Goal: Find specific page/section: Find specific page/section

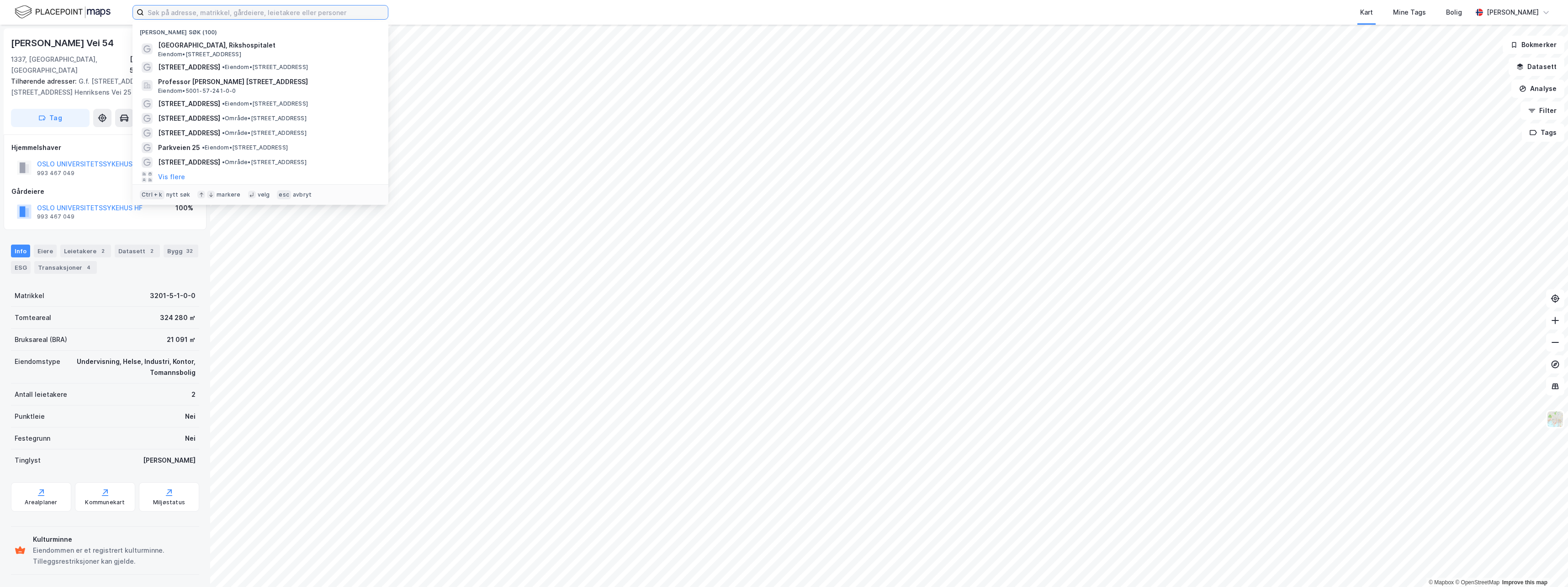
click at [187, 11] on input at bounding box center [266, 12] width 244 height 14
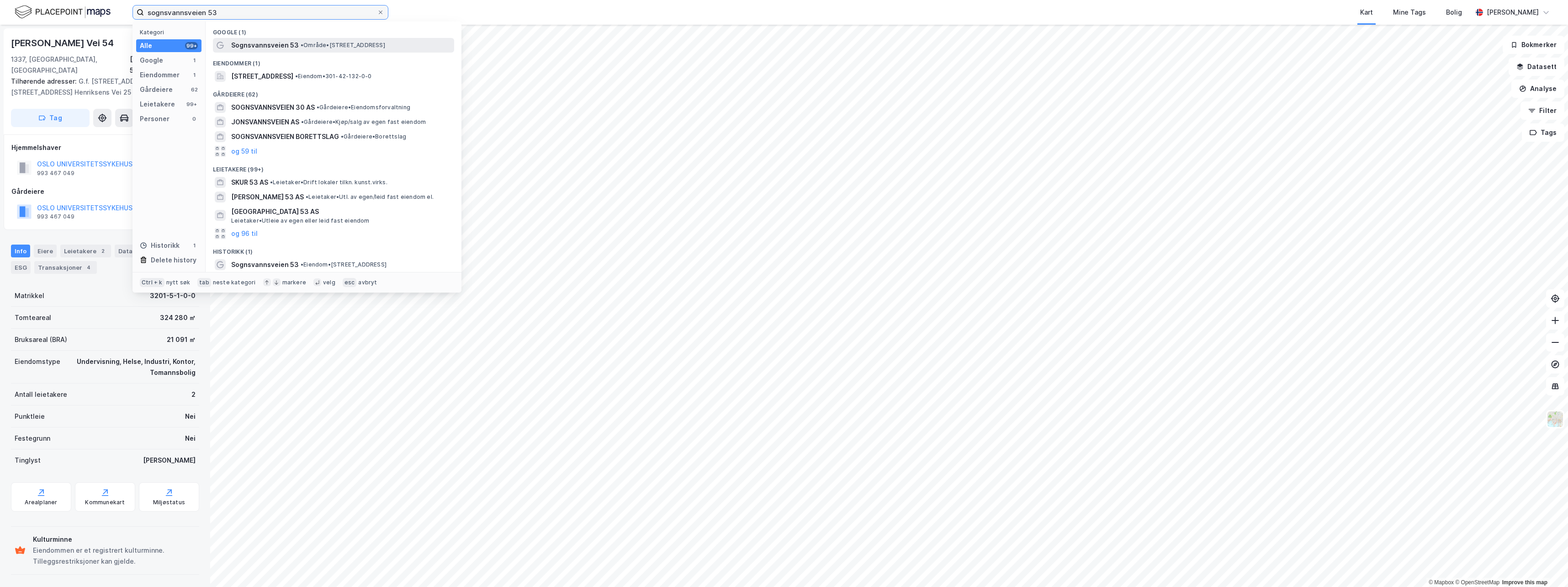
type input "sognsvannsveien 53"
click at [243, 44] on span "Sognsvannsveien 53" at bounding box center [265, 45] width 67 height 11
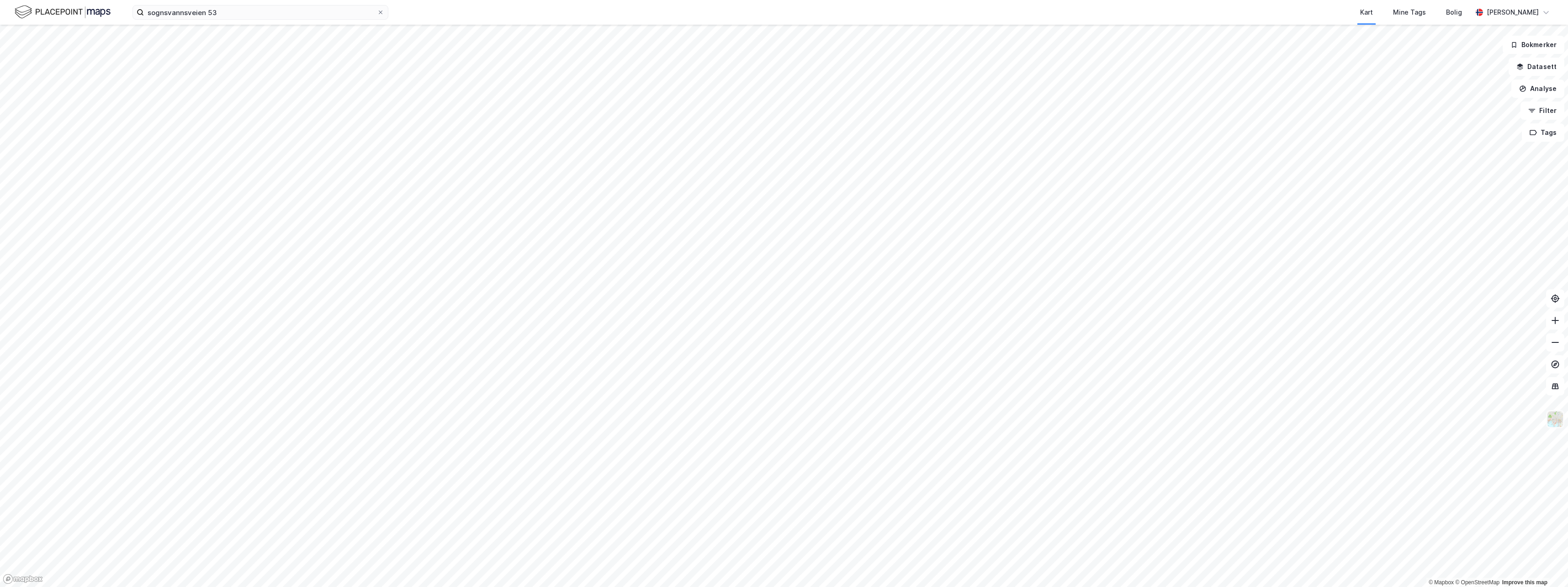
click at [1558, 418] on img at bounding box center [1555, 419] width 17 height 17
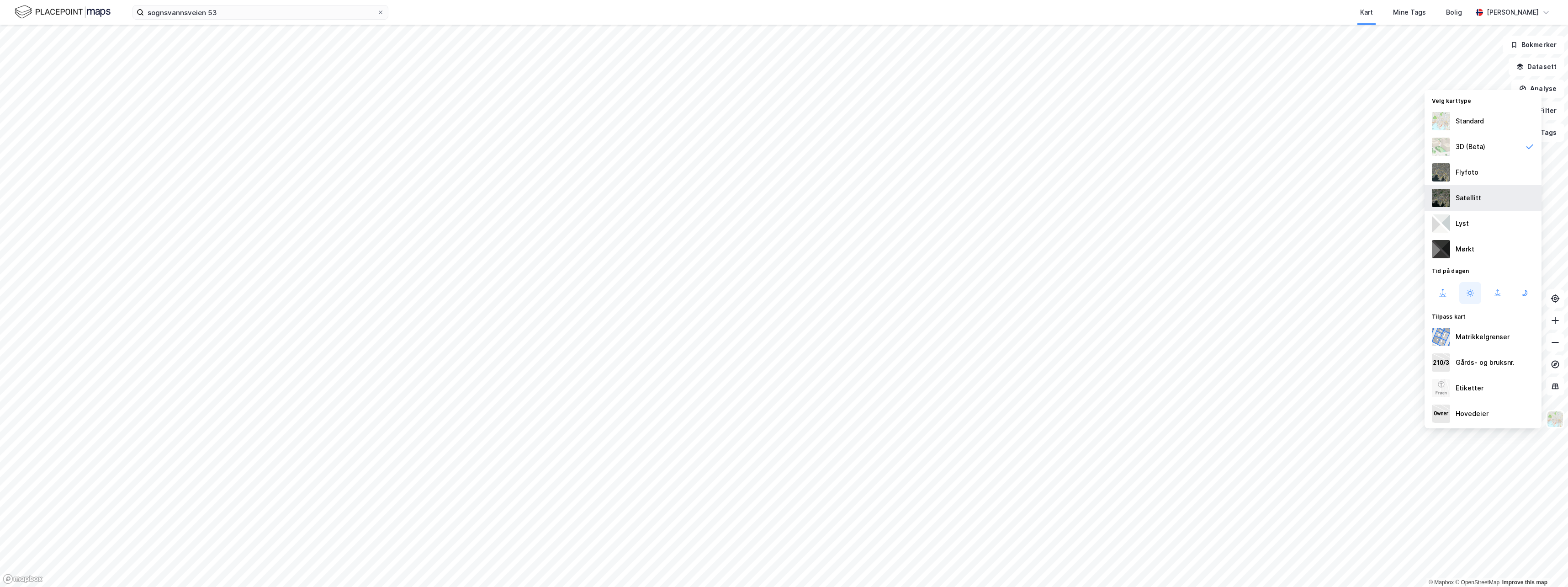
click at [1469, 199] on div "Satellitt" at bounding box center [1468, 197] width 26 height 11
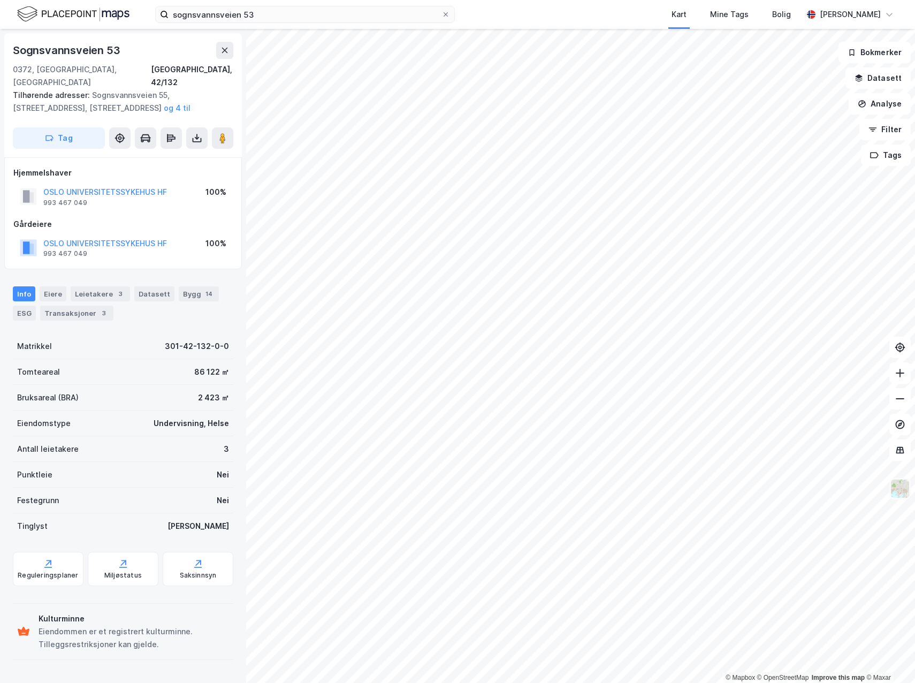
click at [902, 486] on img at bounding box center [900, 488] width 20 height 20
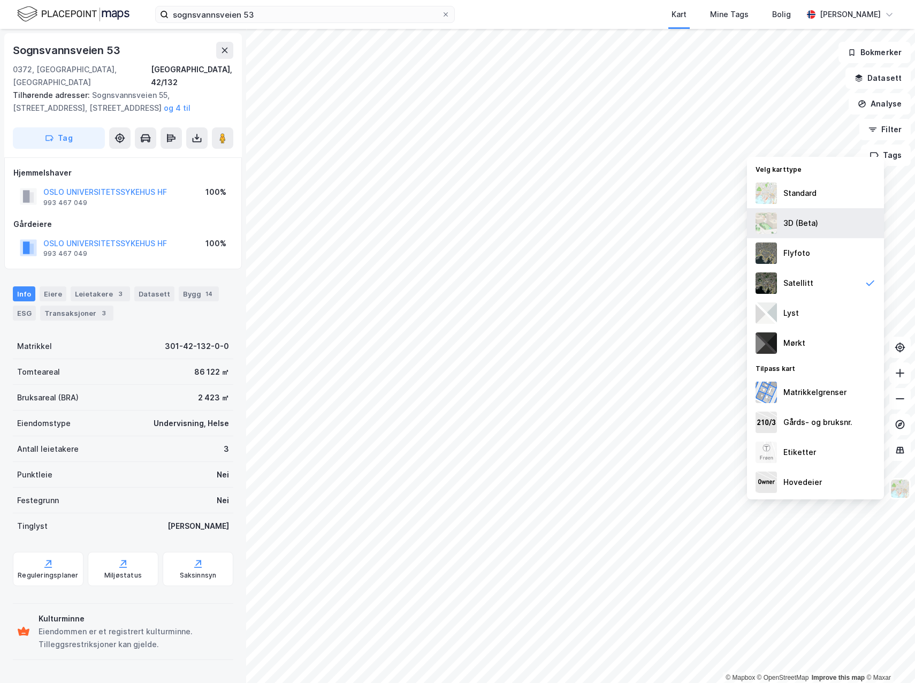
click at [824, 232] on div "3D (Beta)" at bounding box center [815, 223] width 137 height 30
